Goal: Information Seeking & Learning: Learn about a topic

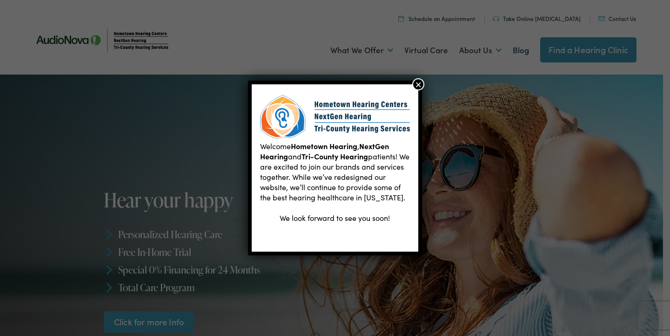
click at [420, 83] on button "×" at bounding box center [418, 84] width 12 height 12
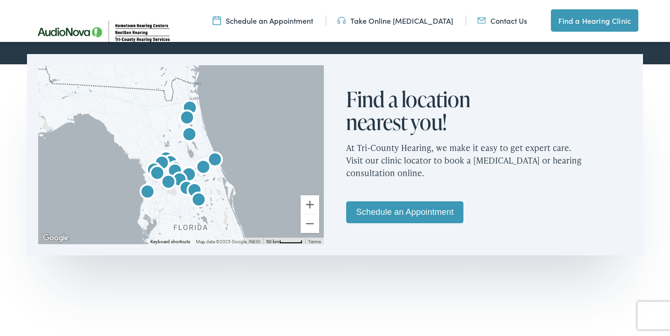
scroll to position [536, 0]
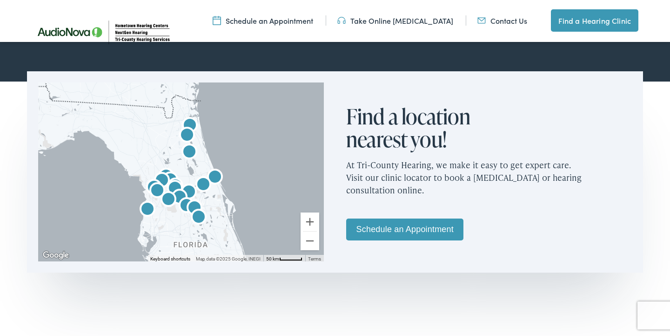
click at [156, 188] on img "Tri-County Hearing Services by AudioNova" at bounding box center [157, 191] width 22 height 22
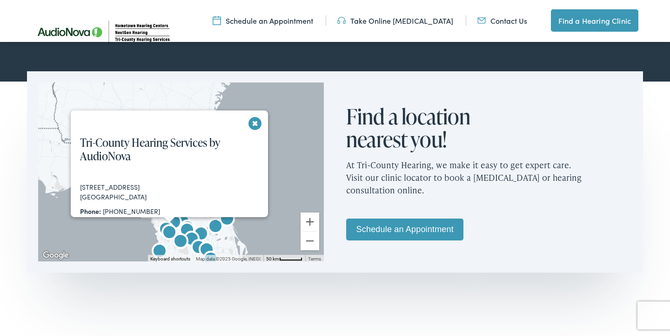
click at [255, 127] on div "Tri-County Hearing Services by AudioNova 3161 East Gulf to Lake Hwy. Inverness,…" at bounding box center [174, 246] width 206 height 239
click at [254, 121] on button "Close" at bounding box center [255, 123] width 16 height 16
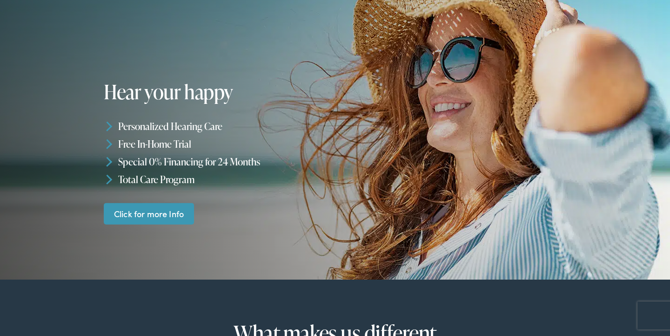
scroll to position [114, 0]
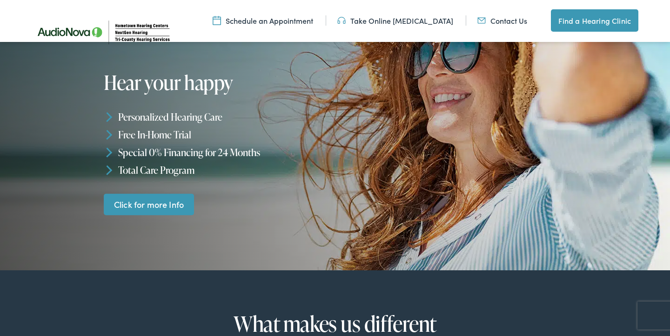
click at [158, 198] on link "Click for more Info" at bounding box center [149, 204] width 90 height 22
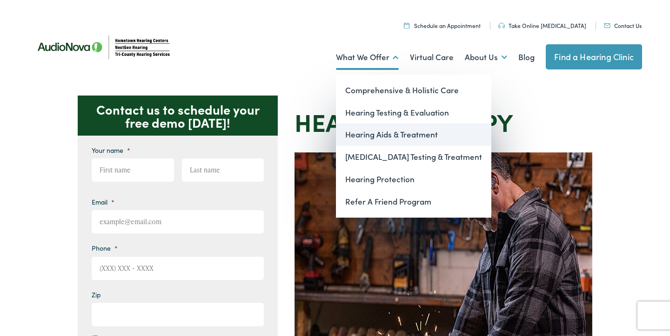
click at [381, 134] on link "Hearing Aids & Treatment" at bounding box center [413, 134] width 155 height 22
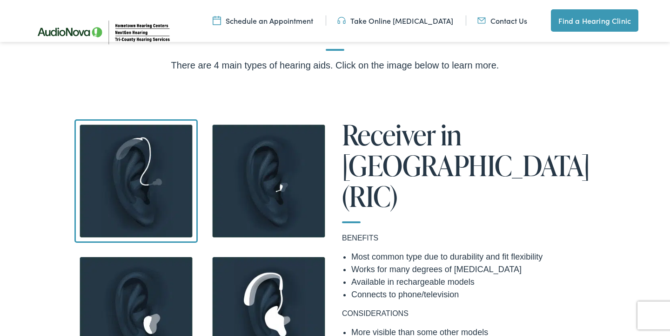
scroll to position [698, 0]
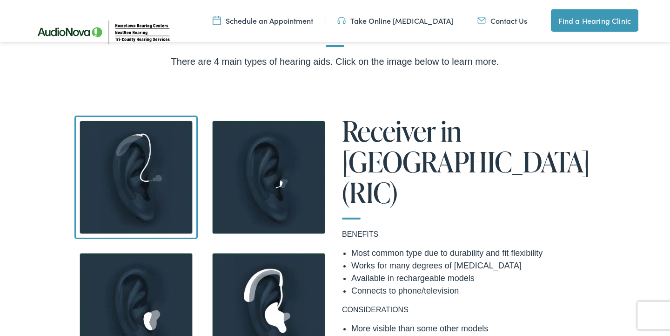
click at [277, 181] on img at bounding box center [268, 176] width 123 height 123
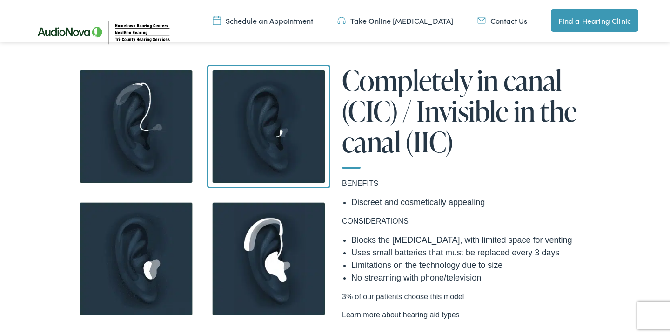
scroll to position [747, 0]
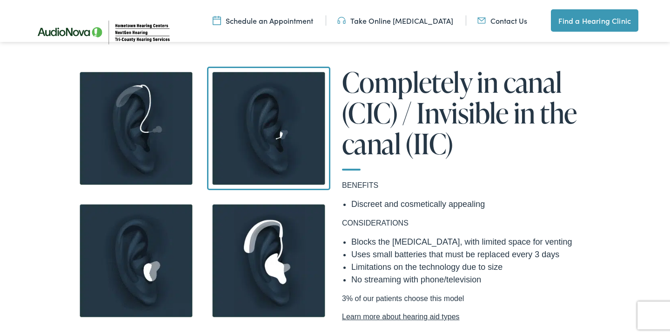
click at [148, 267] on img at bounding box center [135, 260] width 123 height 123
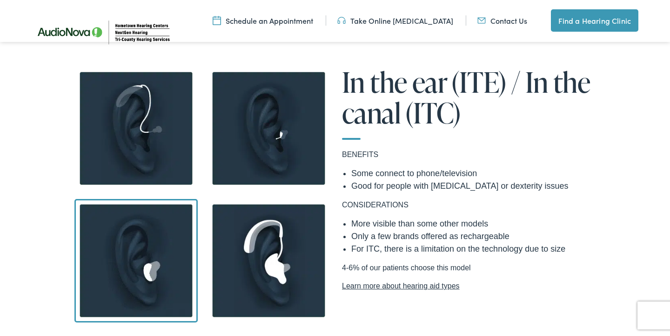
click at [128, 122] on img at bounding box center [135, 128] width 123 height 123
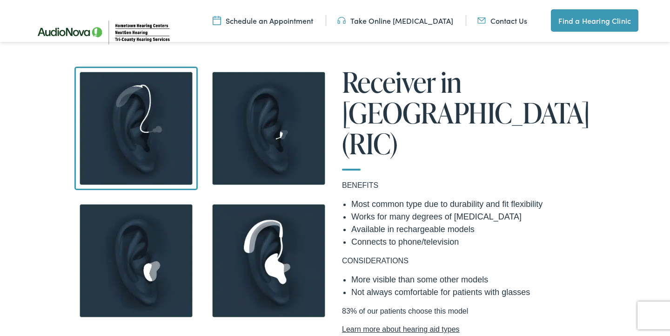
click at [146, 145] on img at bounding box center [135, 128] width 123 height 123
click at [305, 157] on img at bounding box center [268, 128] width 123 height 123
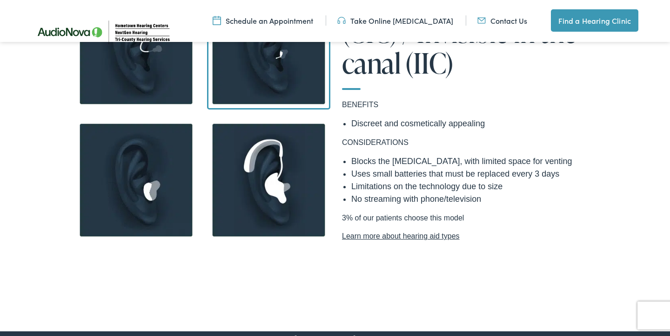
scroll to position [840, 0]
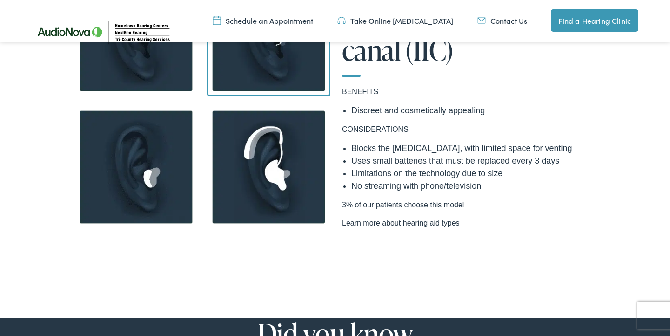
click at [101, 192] on img at bounding box center [135, 166] width 123 height 123
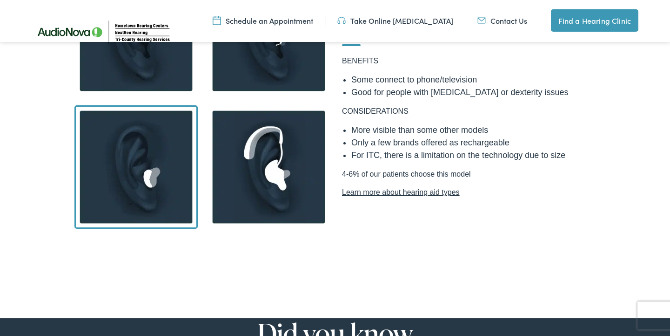
click at [277, 180] on img at bounding box center [268, 166] width 123 height 123
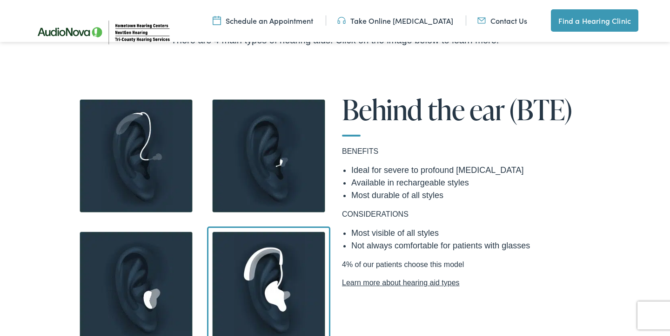
scroll to position [709, 0]
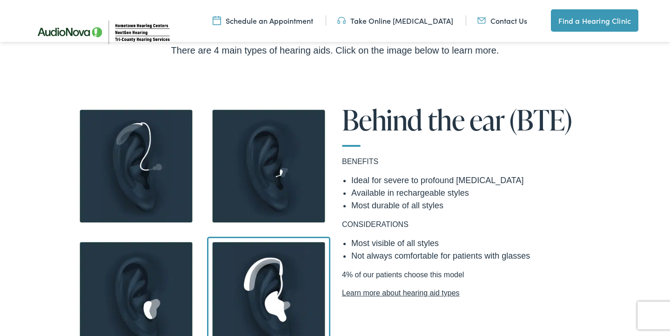
click at [159, 192] on img at bounding box center [135, 165] width 123 height 123
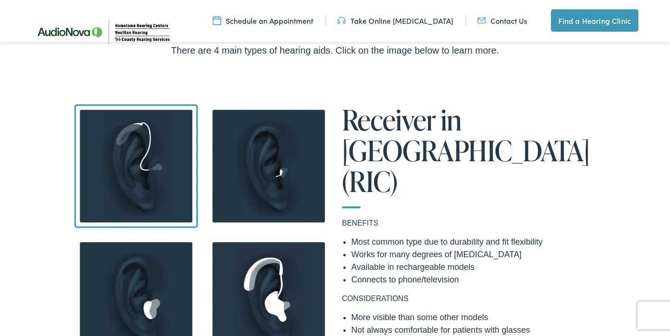
click at [259, 154] on img at bounding box center [268, 165] width 123 height 123
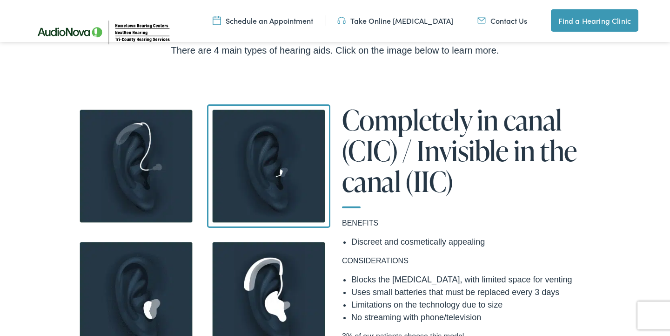
click at [133, 326] on img at bounding box center [135, 297] width 123 height 123
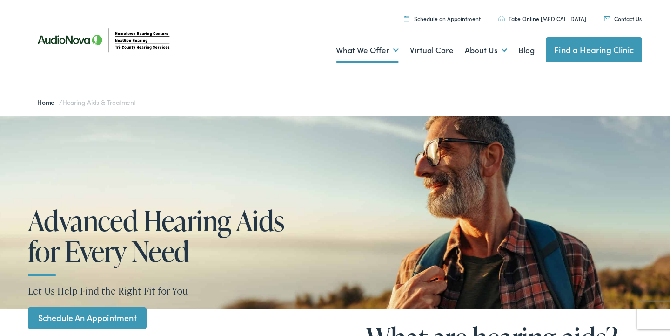
scroll to position [0, 0]
